Goal: Book appointment/travel/reservation

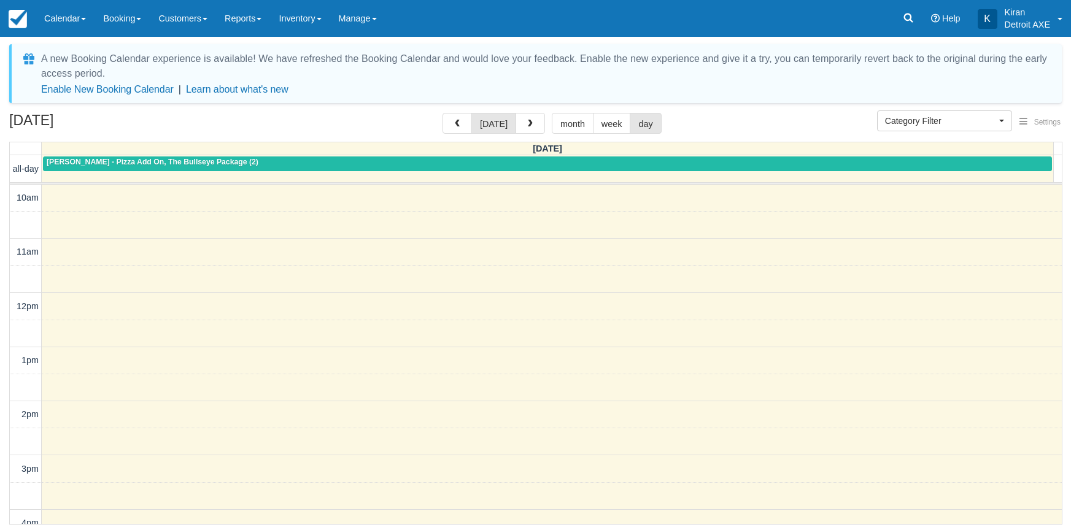
select select
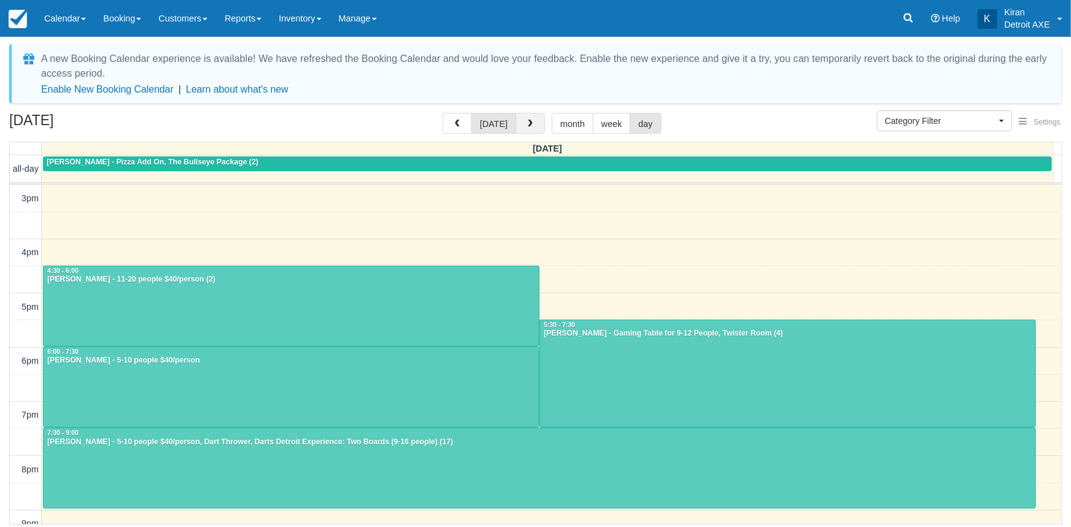
click at [517, 123] on button "button" at bounding box center [530, 123] width 29 height 21
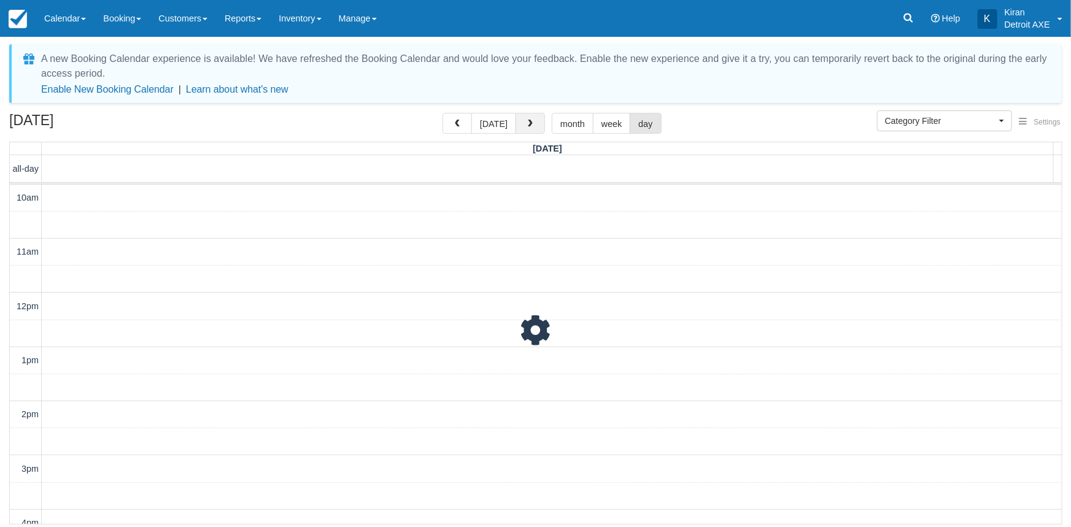
scroll to position [271, 0]
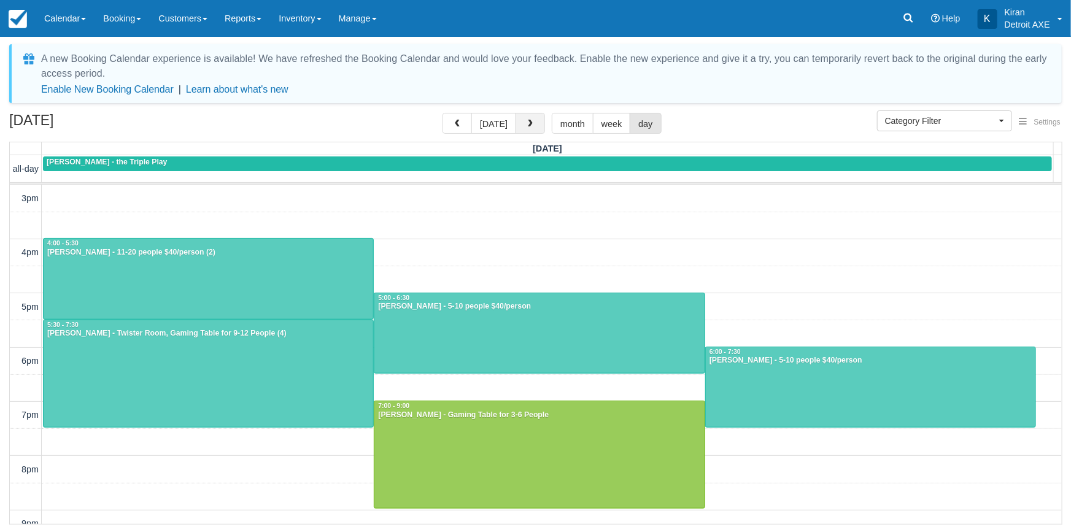
click at [526, 123] on span "button" at bounding box center [530, 124] width 9 height 9
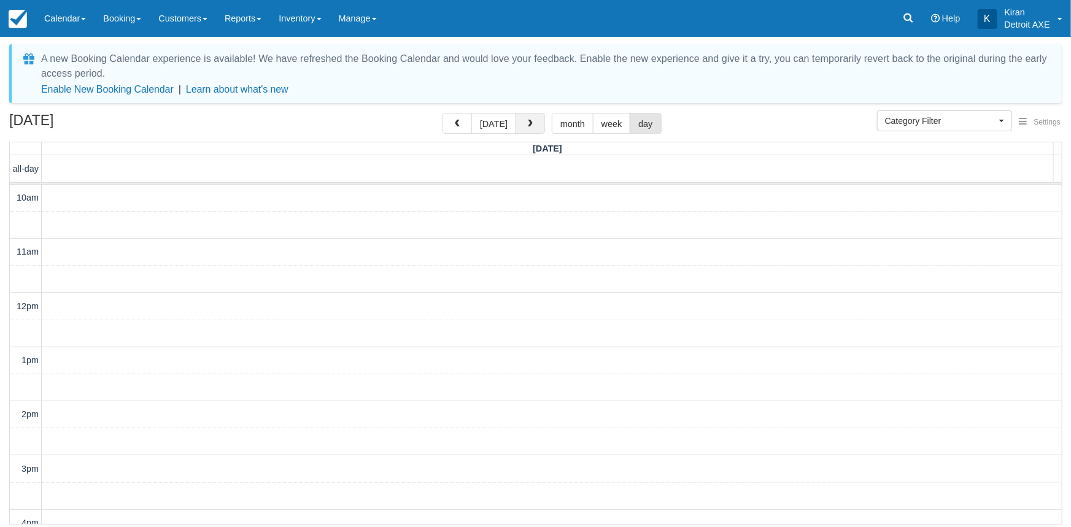
scroll to position [271, 0]
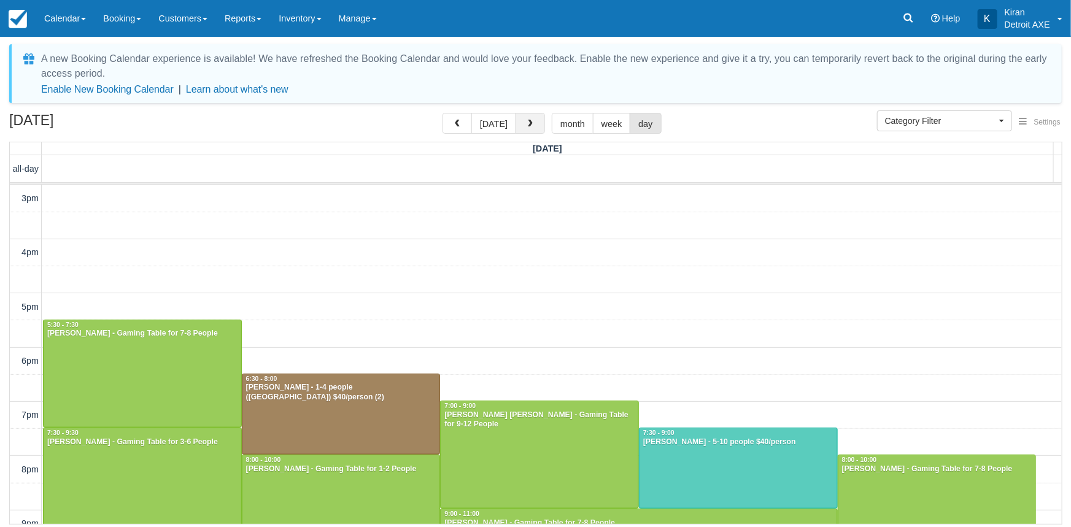
click at [526, 123] on span "button" at bounding box center [530, 124] width 9 height 9
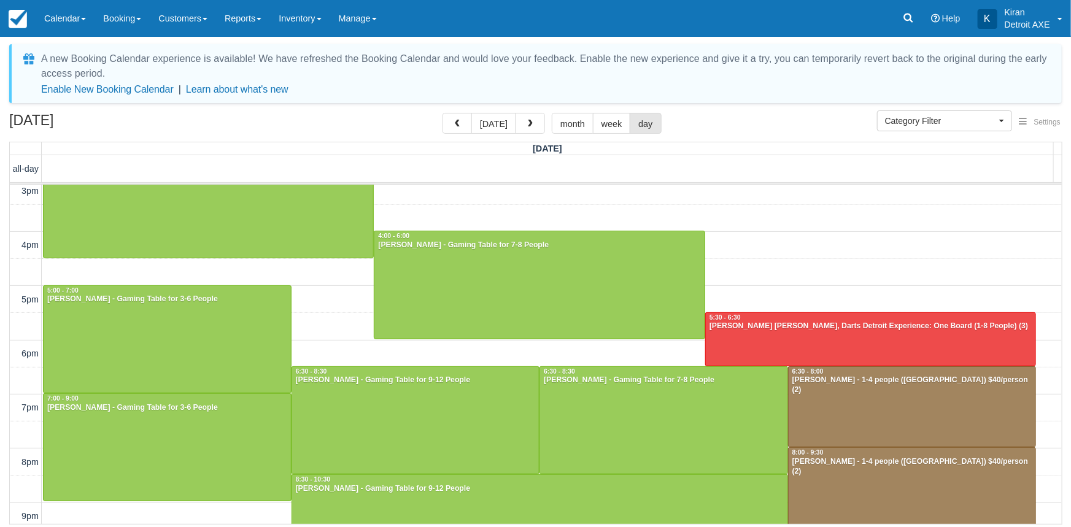
scroll to position [279, 0]
click at [506, 122] on button "today" at bounding box center [493, 123] width 45 height 21
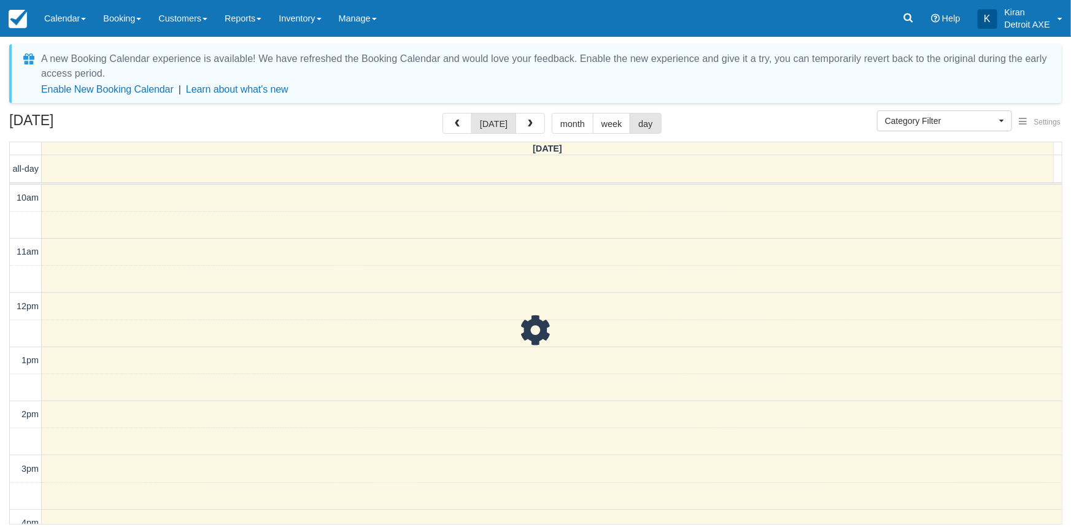
scroll to position [271, 0]
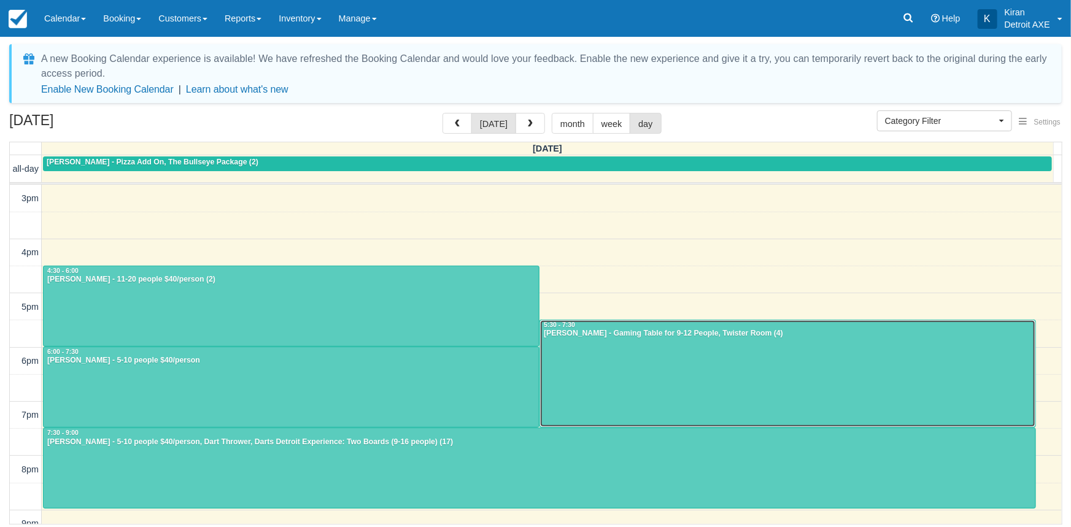
click at [608, 362] on div at bounding box center [787, 373] width 495 height 107
